Goal: Check status: Check status

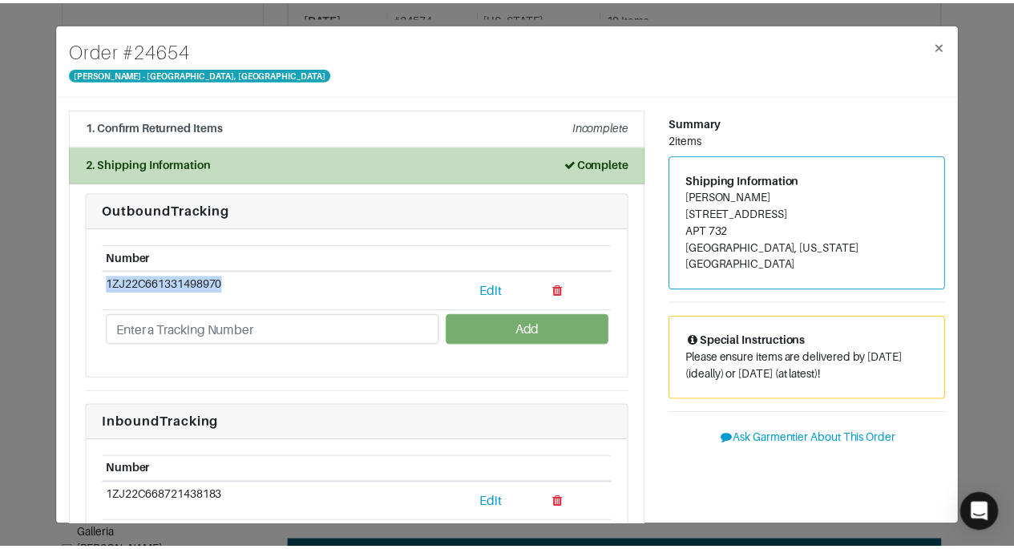
scroll to position [13, 0]
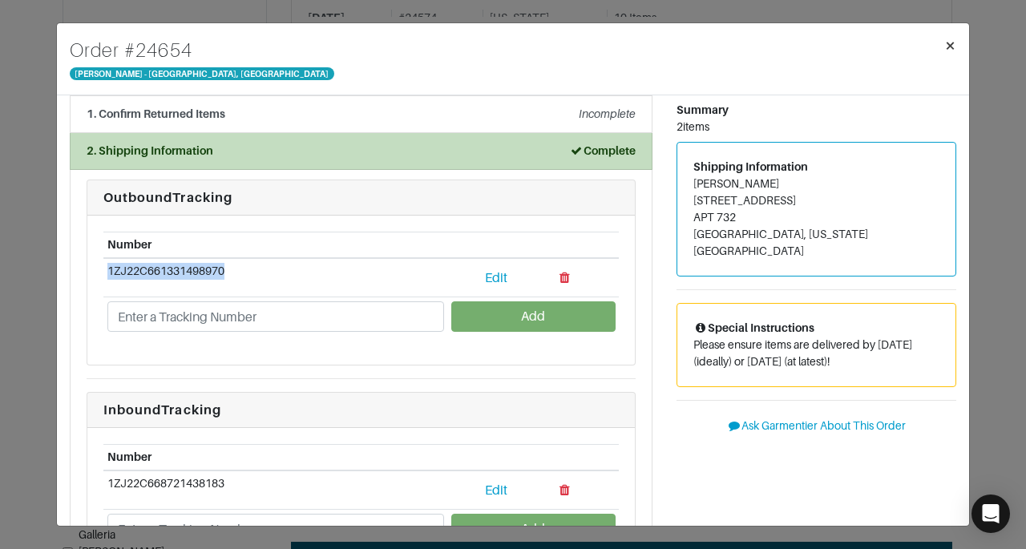
click at [951, 47] on span "×" at bounding box center [950, 45] width 12 height 22
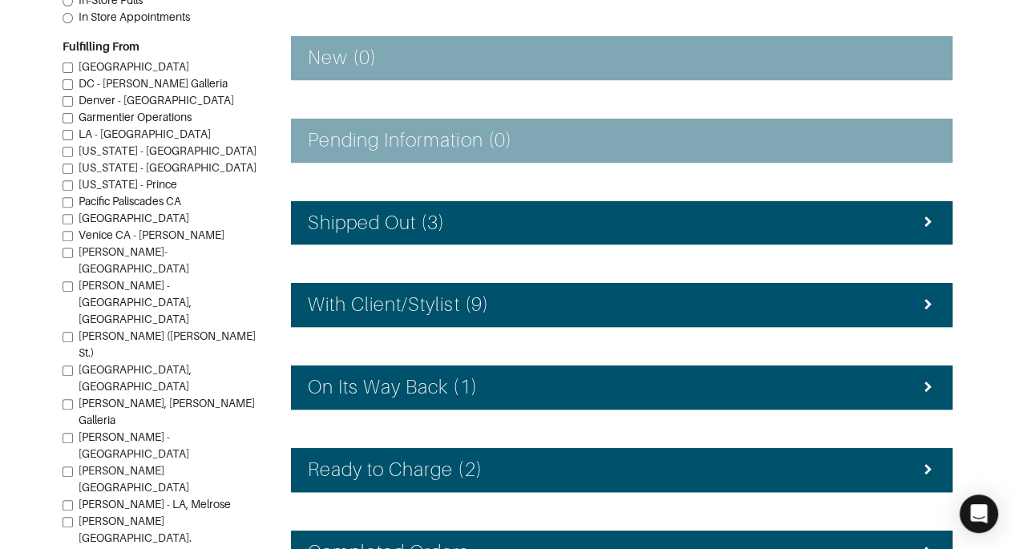
scroll to position [276, 0]
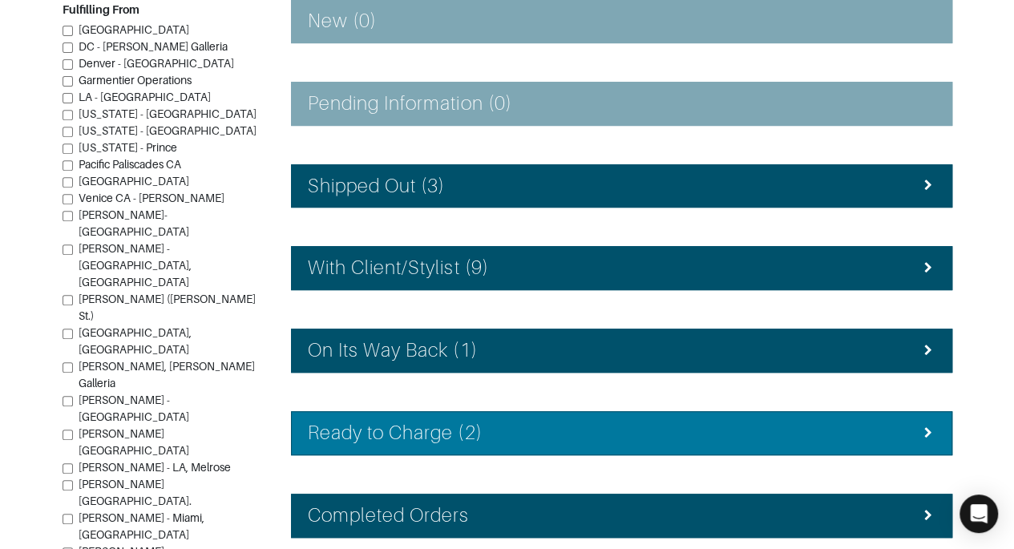
click at [846, 431] on div "Ready to Charge (2)" at bounding box center [622, 433] width 628 height 23
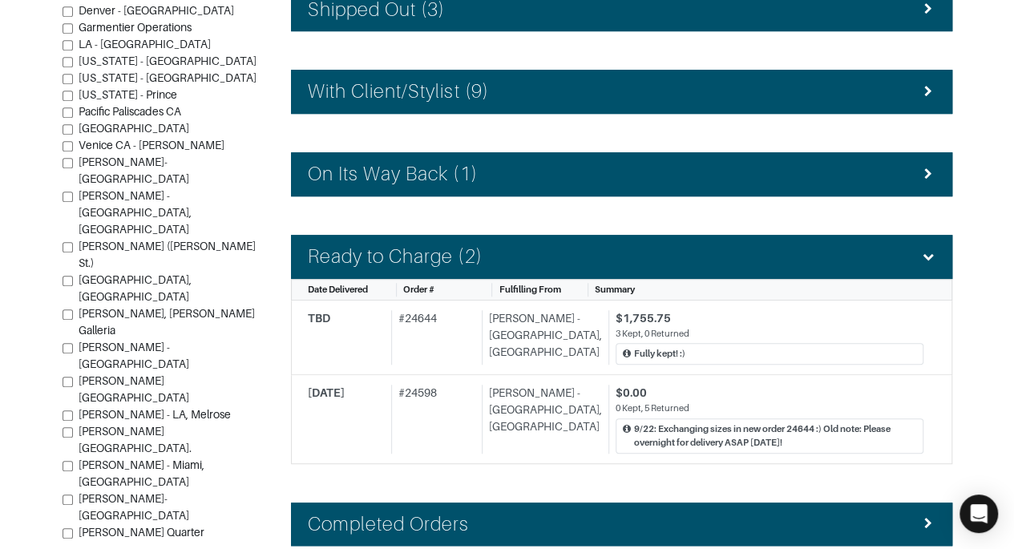
scroll to position [459, 0]
